Goal: Task Accomplishment & Management: Manage account settings

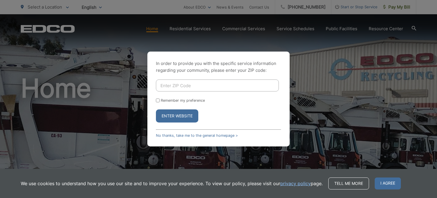
click at [195, 86] on input "Enter ZIP Code" at bounding box center [217, 85] width 123 height 12
type input "92027"
click at [158, 101] on input "Remember my preference" at bounding box center [158, 100] width 4 height 4
checkbox input "true"
click at [177, 117] on button "Enter Website" at bounding box center [177, 115] width 42 height 13
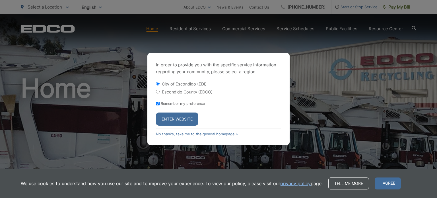
click at [158, 91] on input "Escondido County (EDCO)" at bounding box center [158, 92] width 4 height 4
radio input "true"
click at [171, 117] on button "Enter Website" at bounding box center [177, 118] width 42 height 13
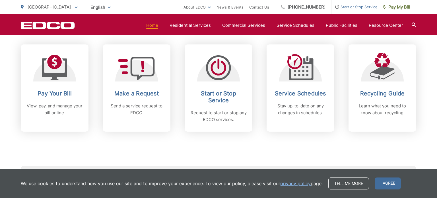
scroll to position [256, 0]
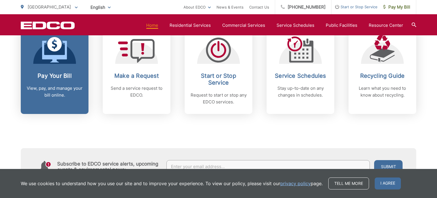
click at [65, 86] on p "View, pay, and manage your bill online." at bounding box center [54, 92] width 56 height 14
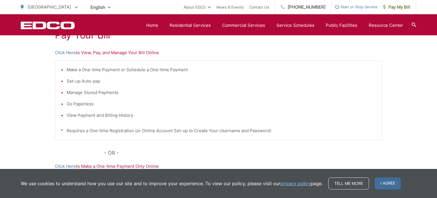
scroll to position [121, 0]
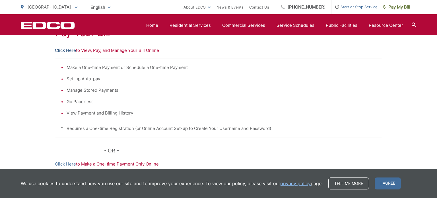
click at [72, 49] on link "Click Here" at bounding box center [65, 50] width 21 height 7
